Goal: Task Accomplishment & Management: Manage account settings

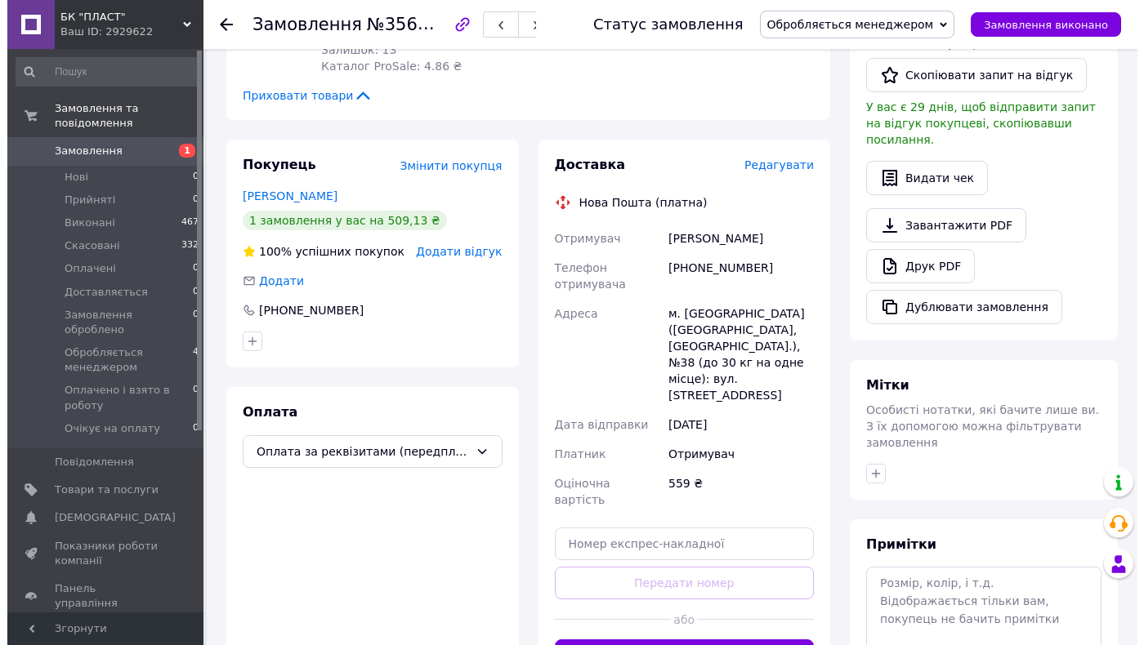
scroll to position [408, 0]
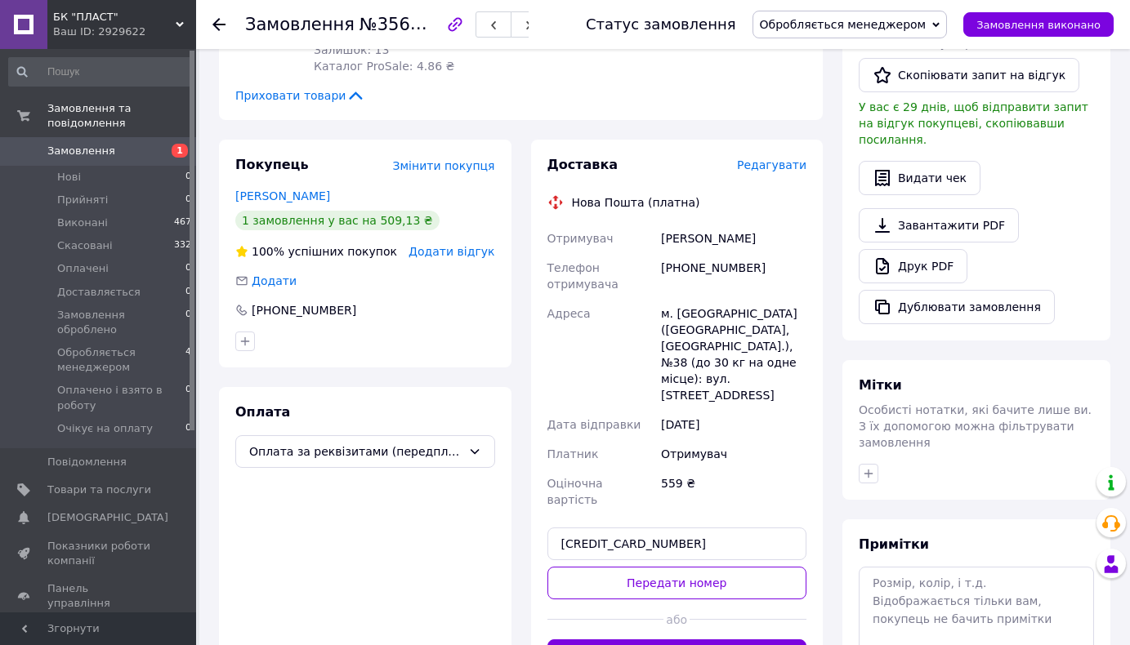
drag, startPoint x: 730, startPoint y: 478, endPoint x: 504, endPoint y: 489, distance: 226.5
click at [511, 489] on div "Покупець Змінити покупця [PERSON_NAME] 1 замовлення у вас на 509,13 ₴ 100% успі…" at bounding box center [520, 414] width 623 height 549
type input "[CREDIT_CARD_NUMBER]"
click at [684, 640] on button "Згенерувати ЕН" at bounding box center [677, 656] width 260 height 33
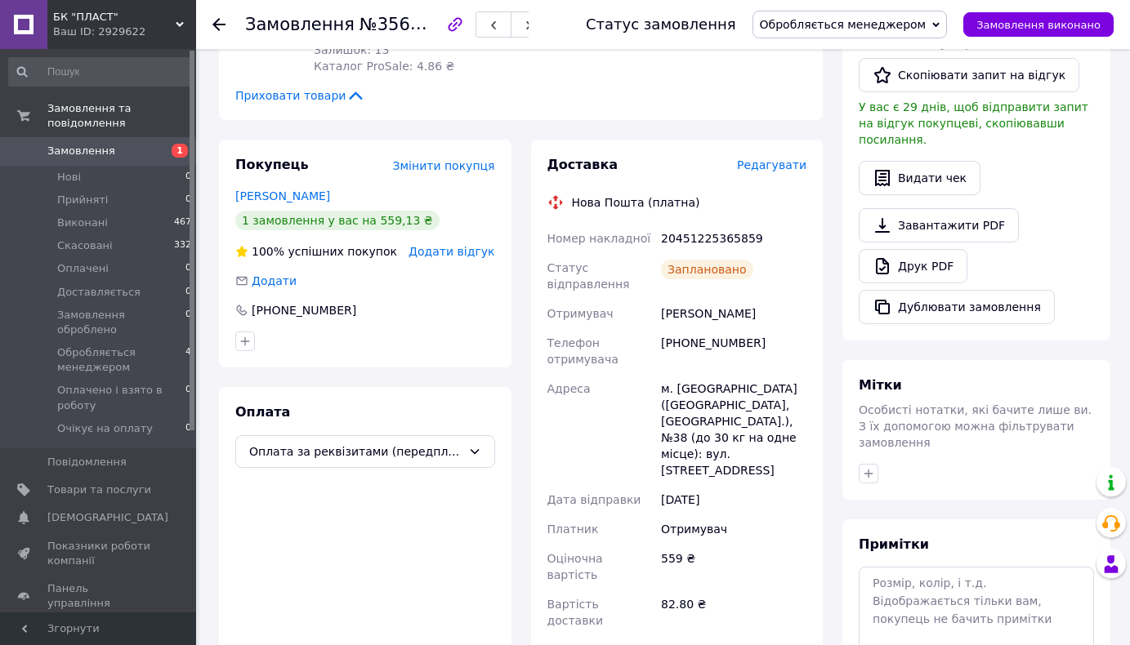
click at [761, 158] on span "Редагувати" at bounding box center [771, 164] width 69 height 13
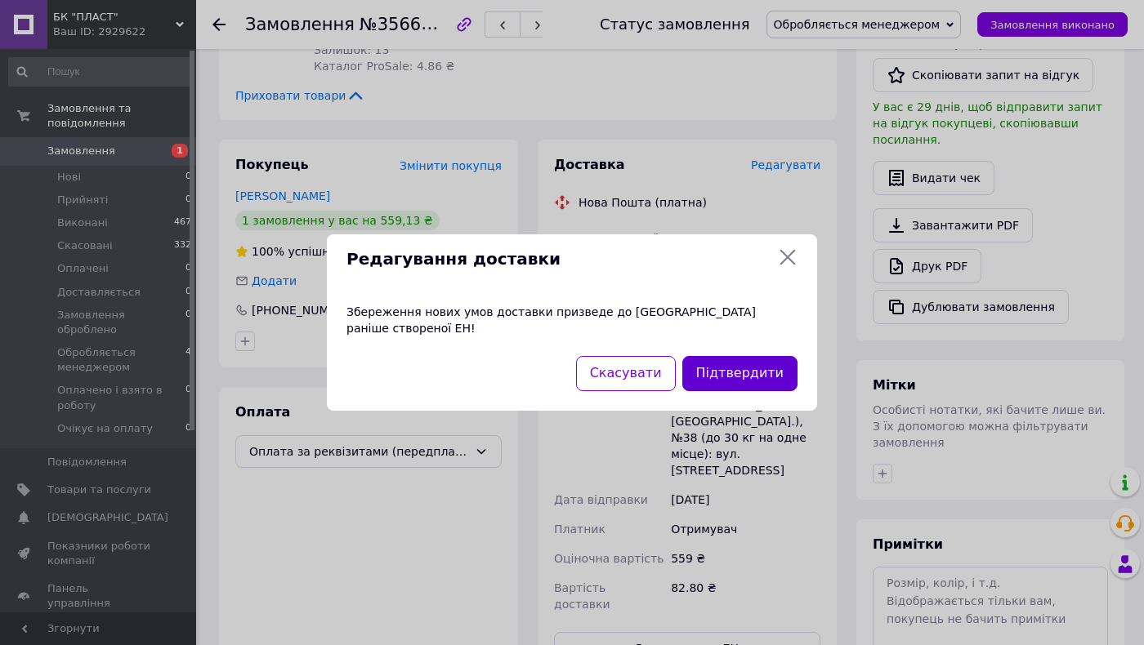
click at [735, 361] on button "Підтвердити" at bounding box center [739, 373] width 115 height 35
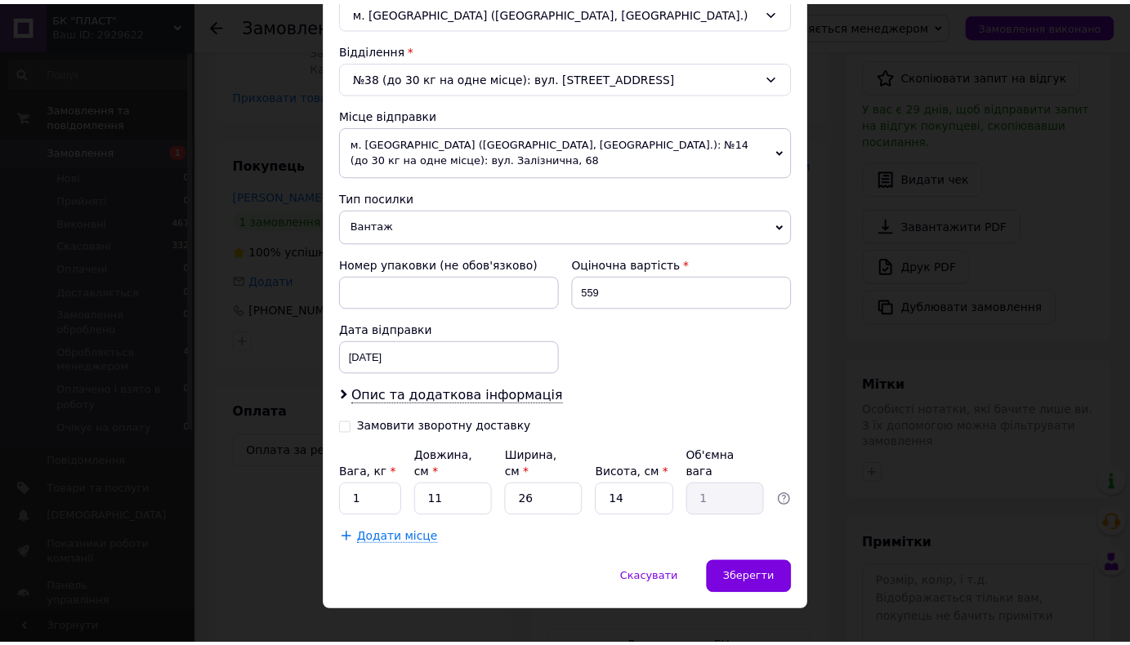
scroll to position [485, 0]
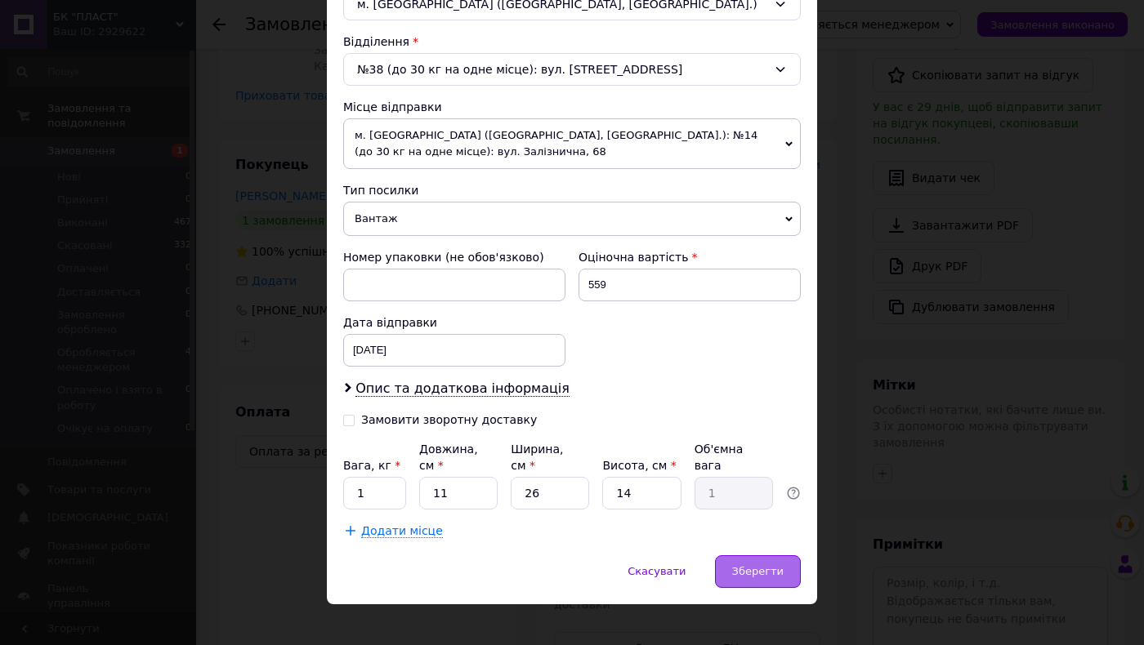
click at [761, 565] on span "Зберегти" at bounding box center [757, 571] width 51 height 12
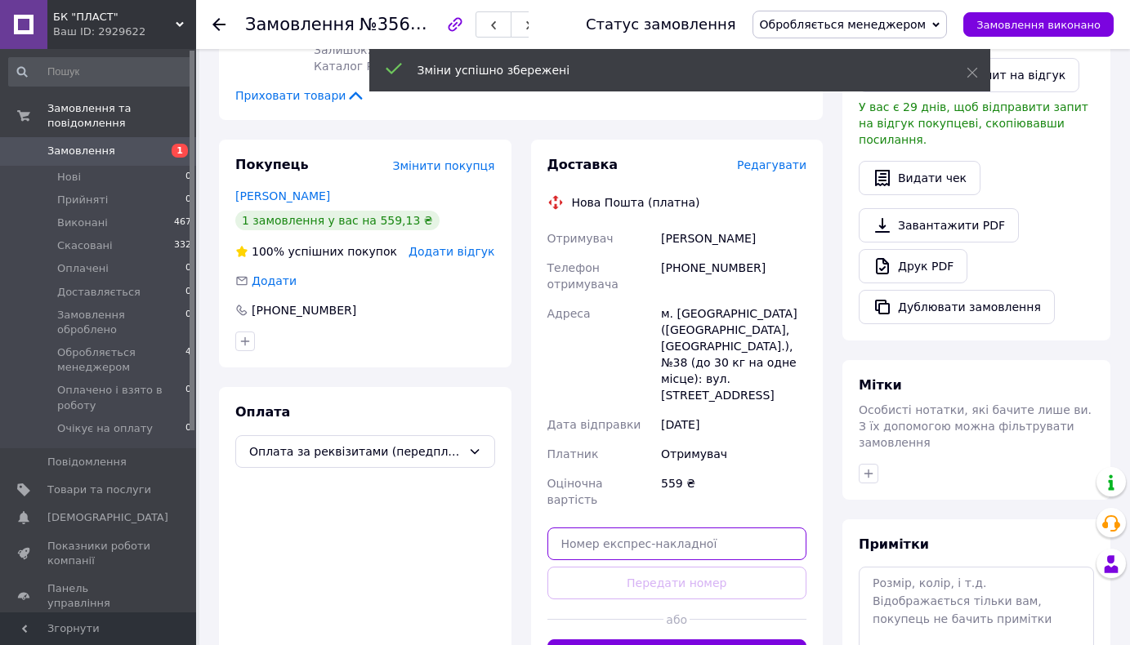
click at [592, 528] on input "text" at bounding box center [677, 544] width 260 height 33
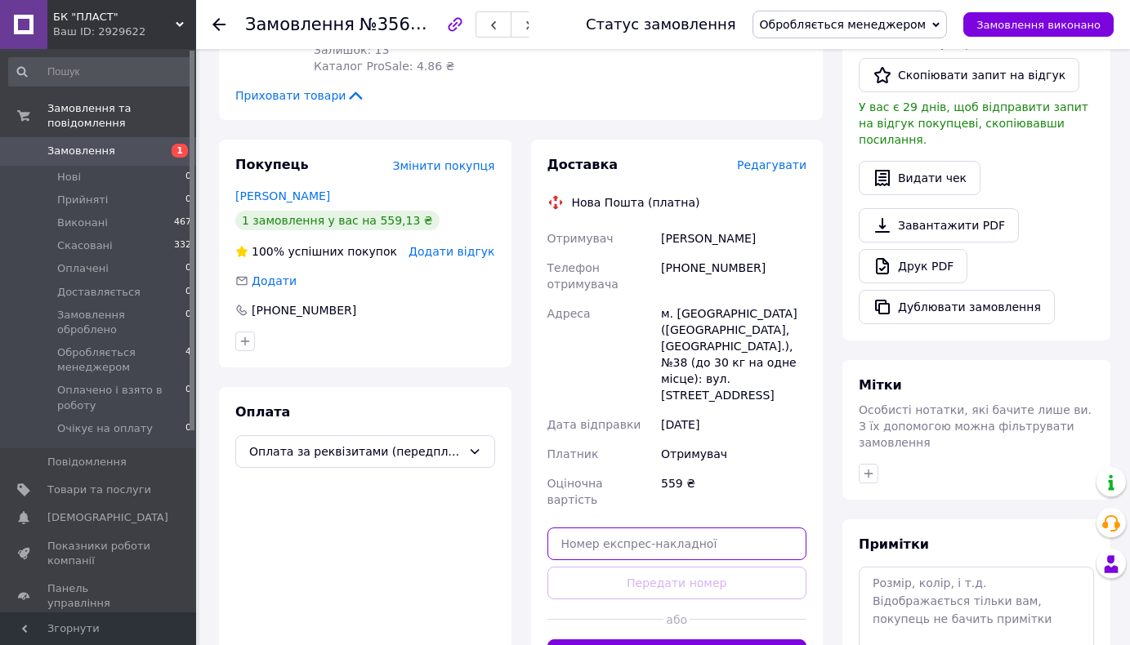
paste input "[CREDIT_CARD_NUMBER]"
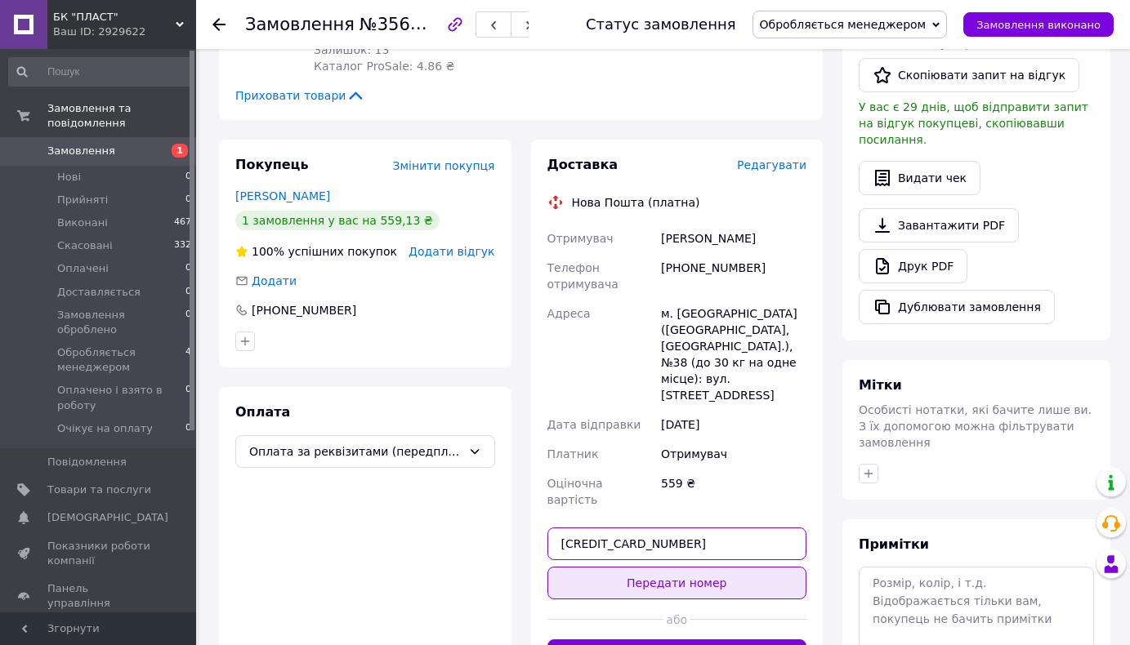
type input "[CREDIT_CARD_NUMBER]"
click at [630, 567] on button "Передати номер" at bounding box center [677, 583] width 260 height 33
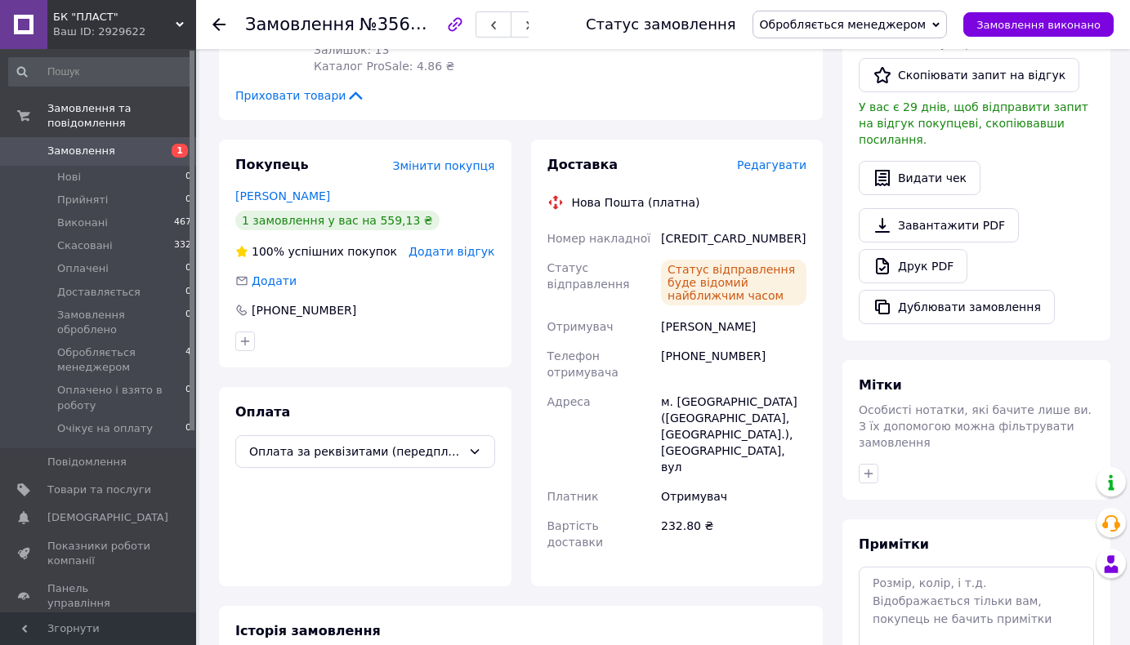
click at [98, 137] on link "Замовлення 1" at bounding box center [100, 151] width 201 height 28
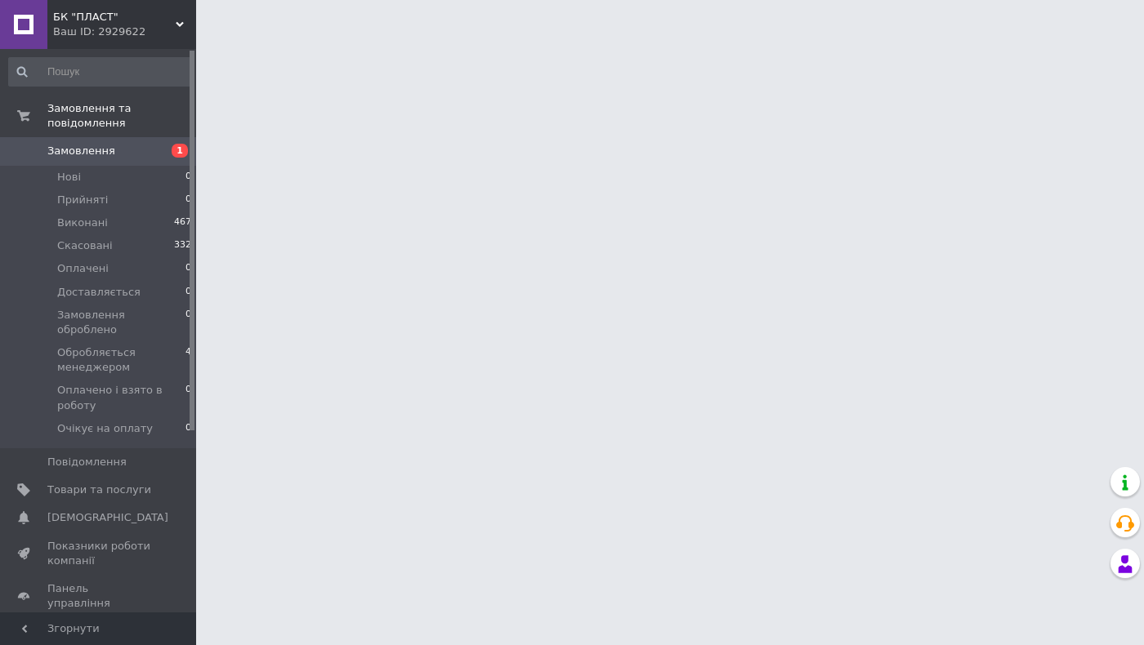
click at [97, 144] on span "Замовлення" at bounding box center [81, 151] width 68 height 15
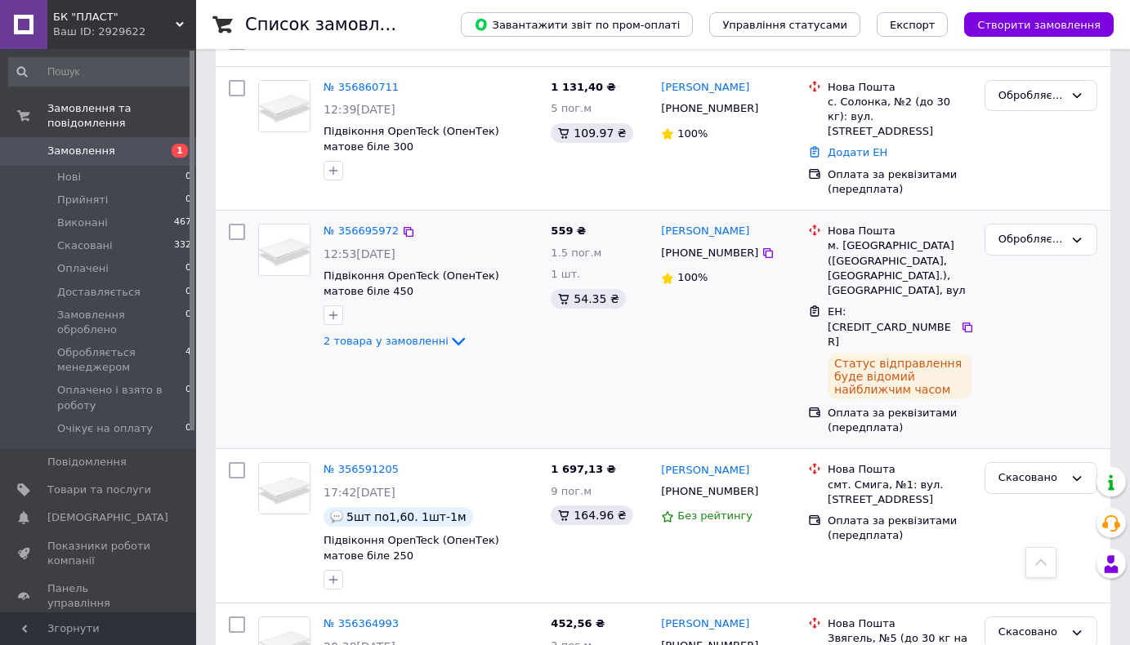
scroll to position [82, 0]
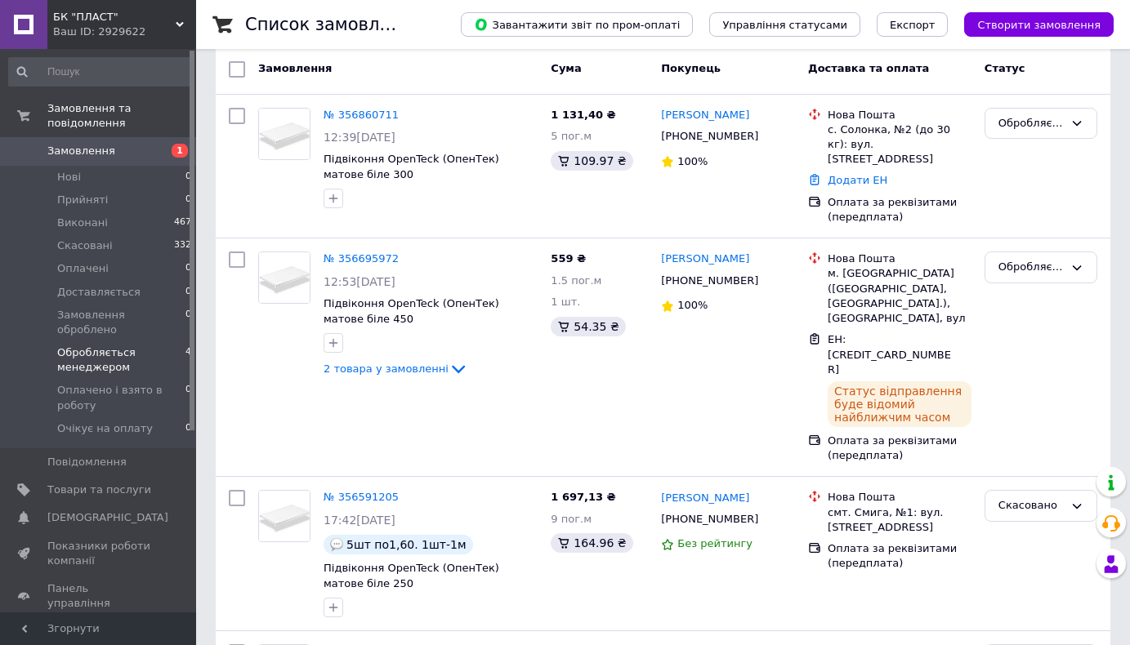
drag, startPoint x: 123, startPoint y: 326, endPoint x: 151, endPoint y: 325, distance: 28.6
click at [123, 346] on span "Обробляється менеджером" at bounding box center [121, 360] width 128 height 29
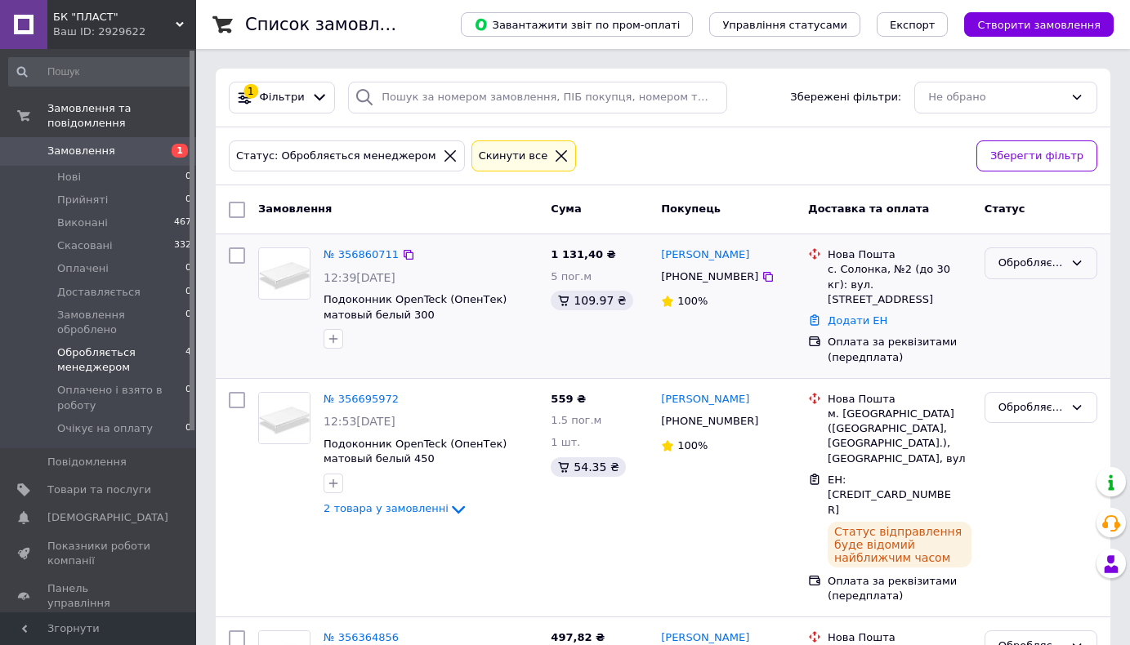
click at [1052, 258] on div "Обробляється менеджером" at bounding box center [1030, 263] width 65 height 17
click at [1060, 344] on li "Оплачено і взято в роботу" at bounding box center [1040, 348] width 111 height 47
click at [345, 254] on link "№ 356860711" at bounding box center [360, 254] width 75 height 12
